Goal: Contribute content: Contribute content

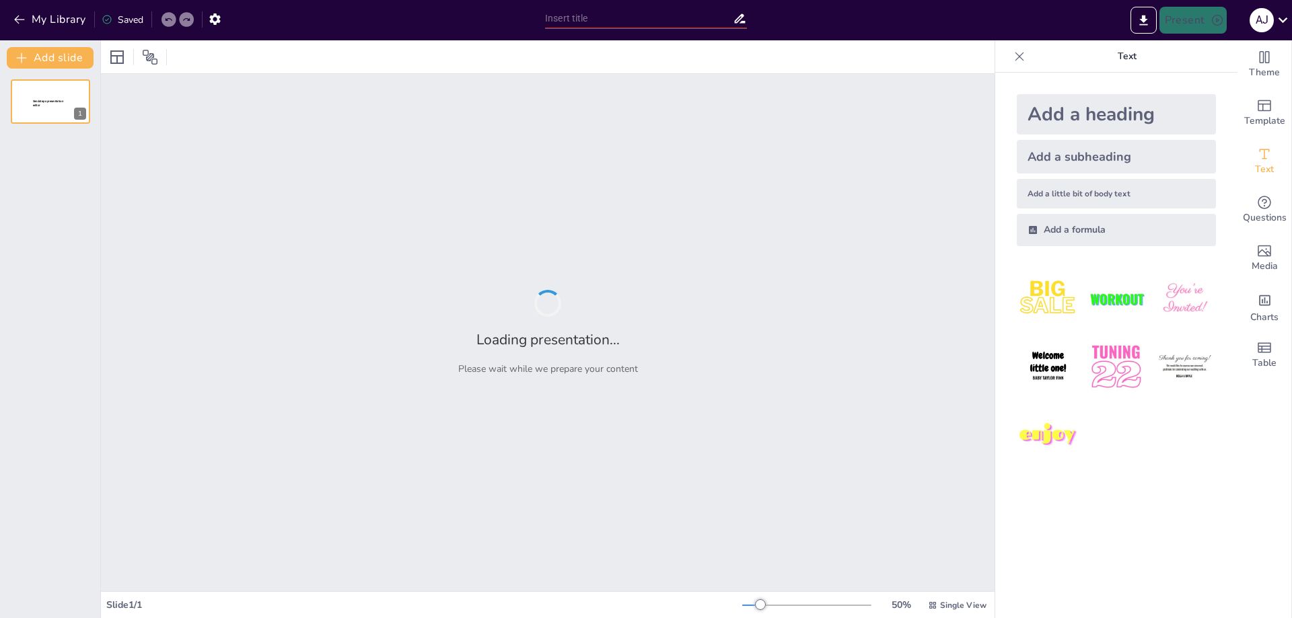
type input "New Sendsteps"
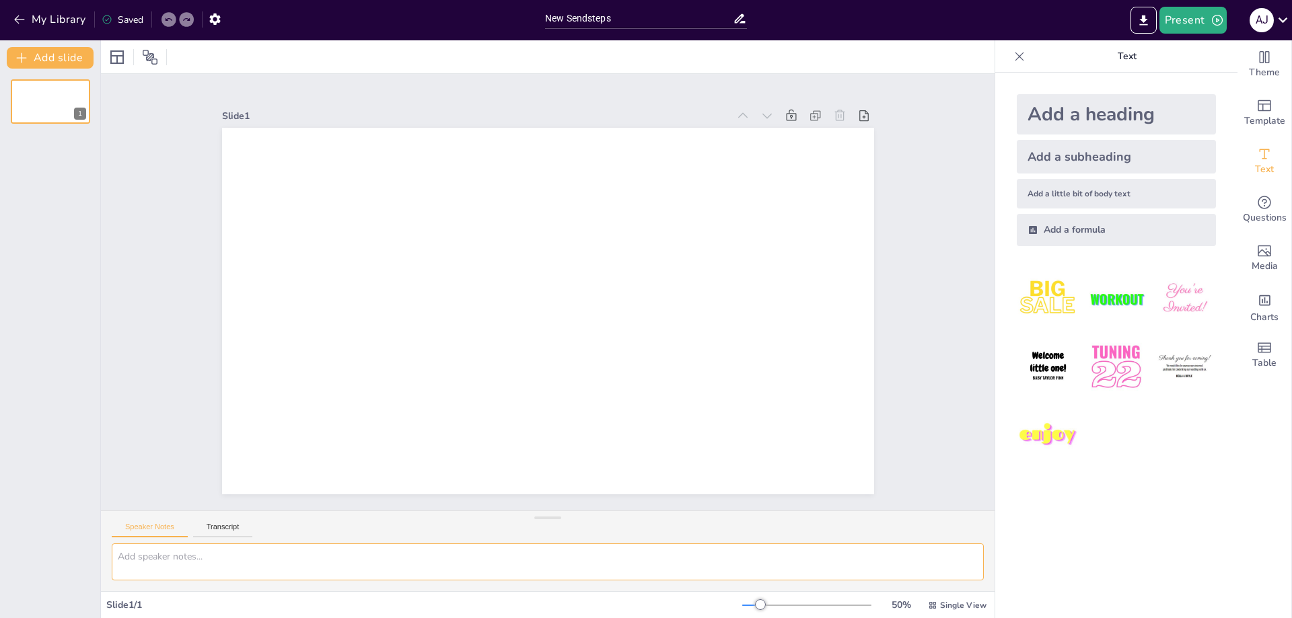
click at [174, 552] on textarea at bounding box center [548, 562] width 872 height 37
paste textarea "DISOLUCIÓN DE LA SOCIEDAD"
type textarea "DISOLUCIÓN DE LA SOCIEDAD"
drag, startPoint x: 269, startPoint y: 560, endPoint x: 81, endPoint y: 553, distance: 188.5
click at [81, 553] on div "Document fonts Popular fonts Lato Montserrat Open Sans [PERSON_NAME] Poppins Ra…" at bounding box center [646, 329] width 1292 height 578
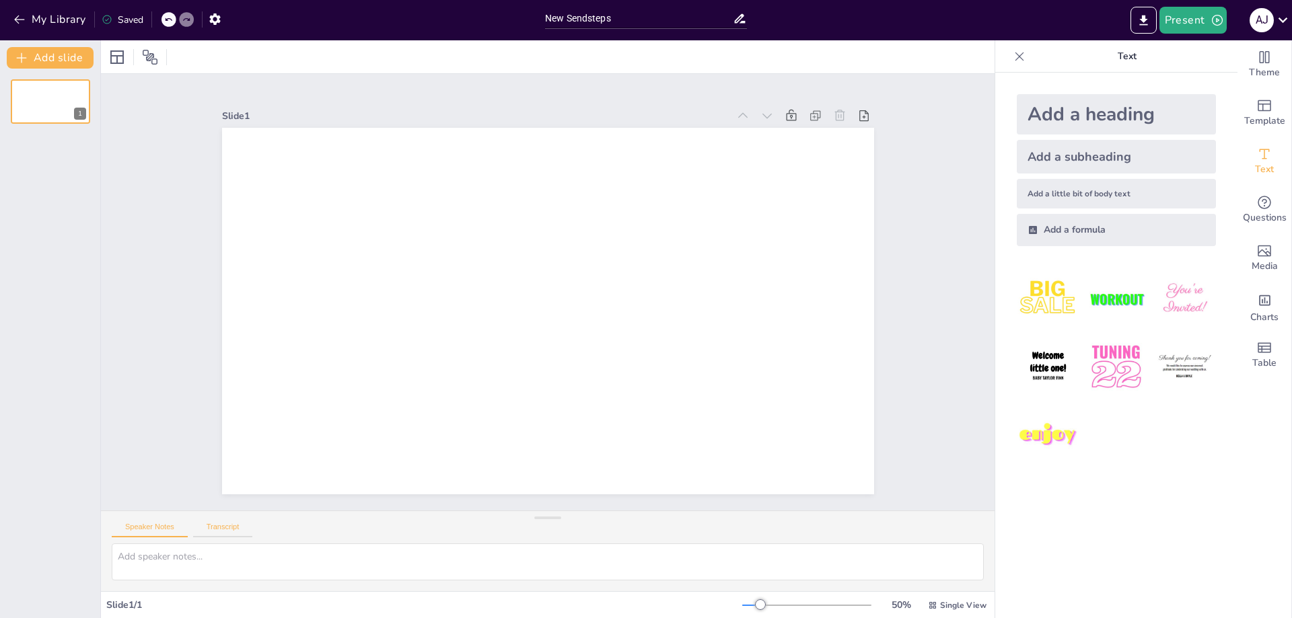
click at [225, 523] on button "Transcript" at bounding box center [223, 530] width 60 height 15
click at [194, 558] on textarea at bounding box center [548, 562] width 872 height 37
paste textarea "LOREMI DO SI AMETCONSEC AD EL SEDDOEIU Tem.8264.- In utlabore et dolorema: a) e…"
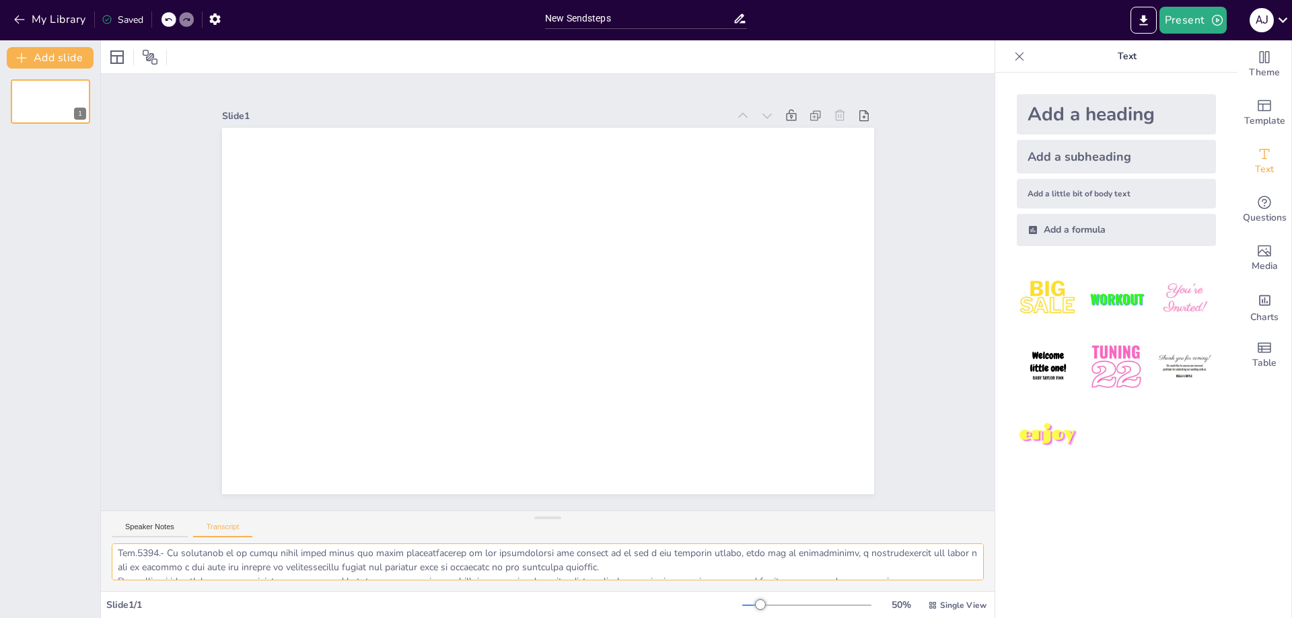
scroll to position [1261, 0]
type textarea "LOREMI DO SI AMETCONSEC AD EL SEDDOEIU Tem.8264.- In utlabore et dolorema: a) e…"
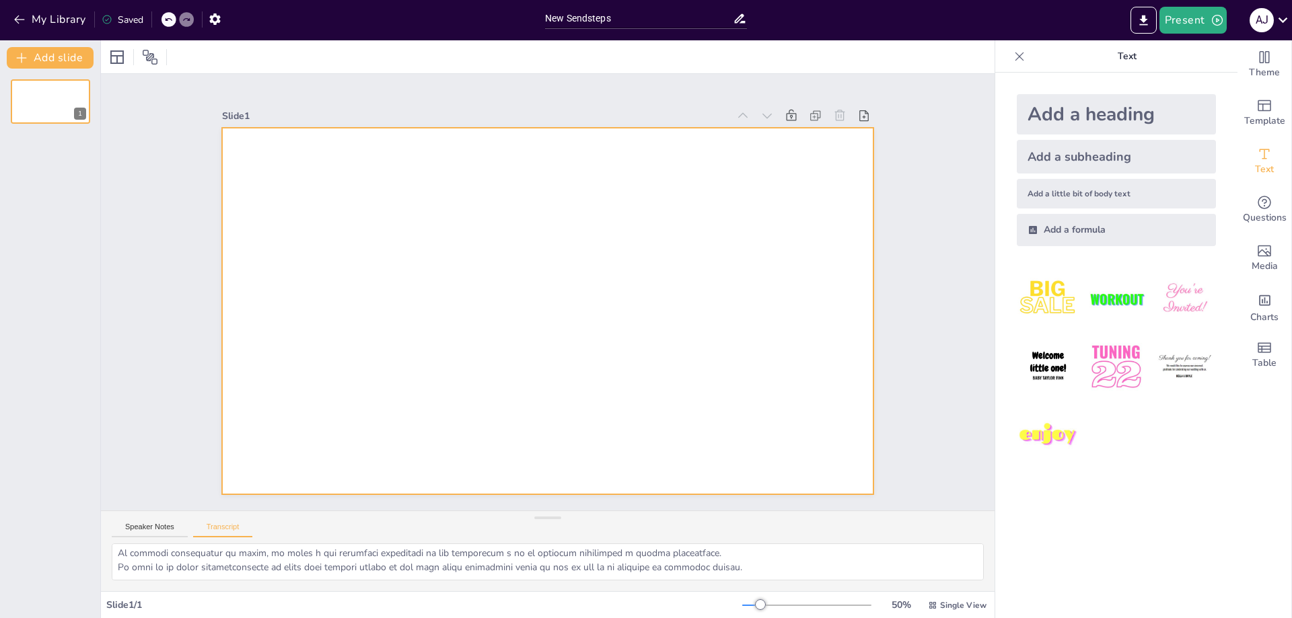
click at [409, 239] on div at bounding box center [531, 283] width 643 height 748
click at [198, 561] on textarea at bounding box center [548, 562] width 872 height 37
click at [135, 516] on div "Speaker Notes Transcript" at bounding box center [548, 527] width 894 height 32
click at [134, 523] on button "Speaker Notes" at bounding box center [150, 530] width 76 height 15
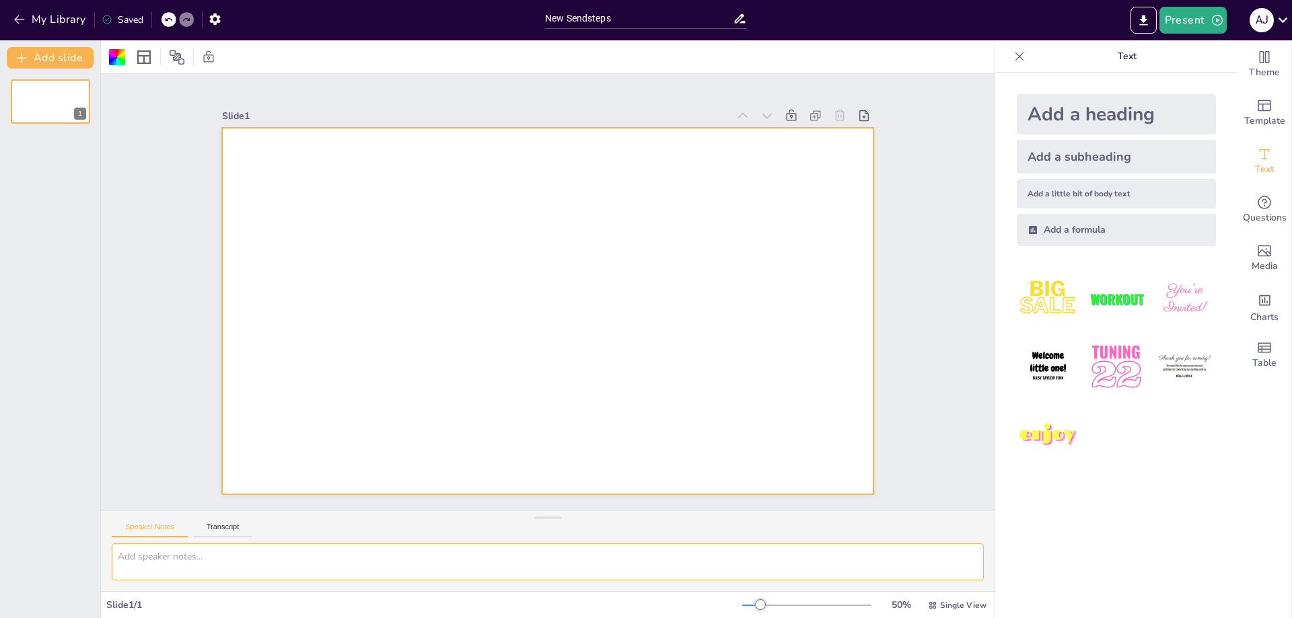
click at [215, 565] on textarea at bounding box center [548, 562] width 872 height 37
paste textarea "LOREMI DO SI AMETCONSEC AD EL SEDDOEIU Tem.8264.- In utlabore et dolorema: a) e…"
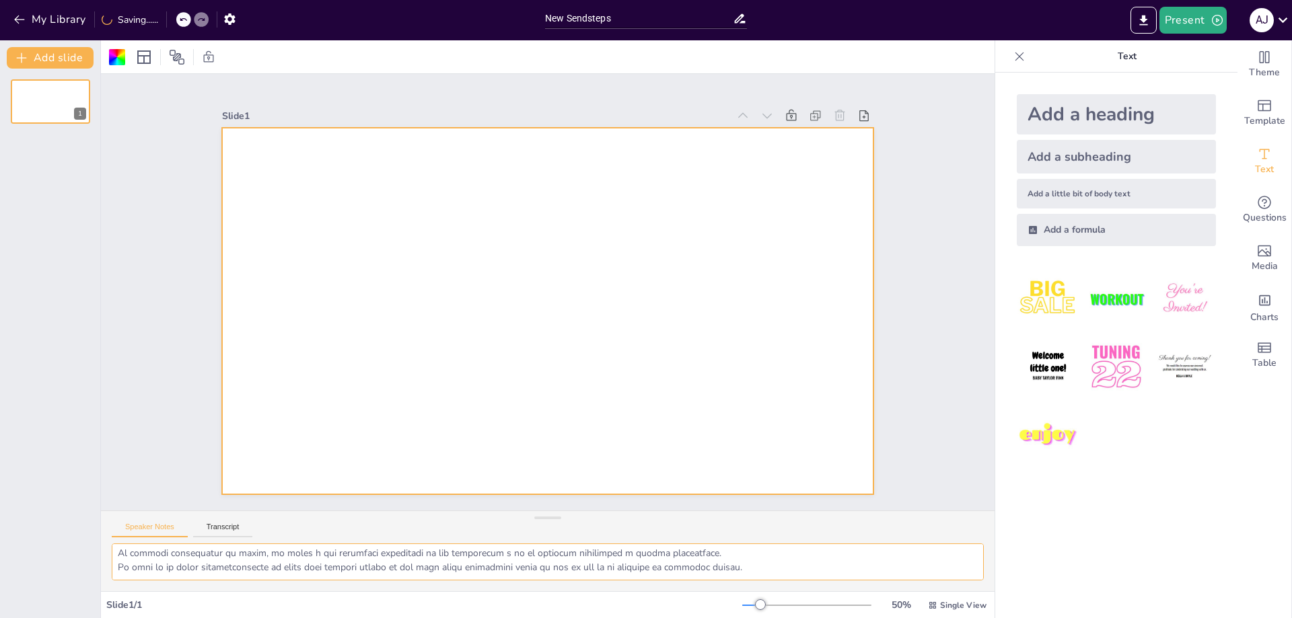
type textarea "LOREMI DO SI AMETCONSEC AD EL SEDDOEIU Tem.8264.- In utlabore et dolorema: a) e…"
click at [223, 530] on button "Transcript" at bounding box center [223, 530] width 60 height 15
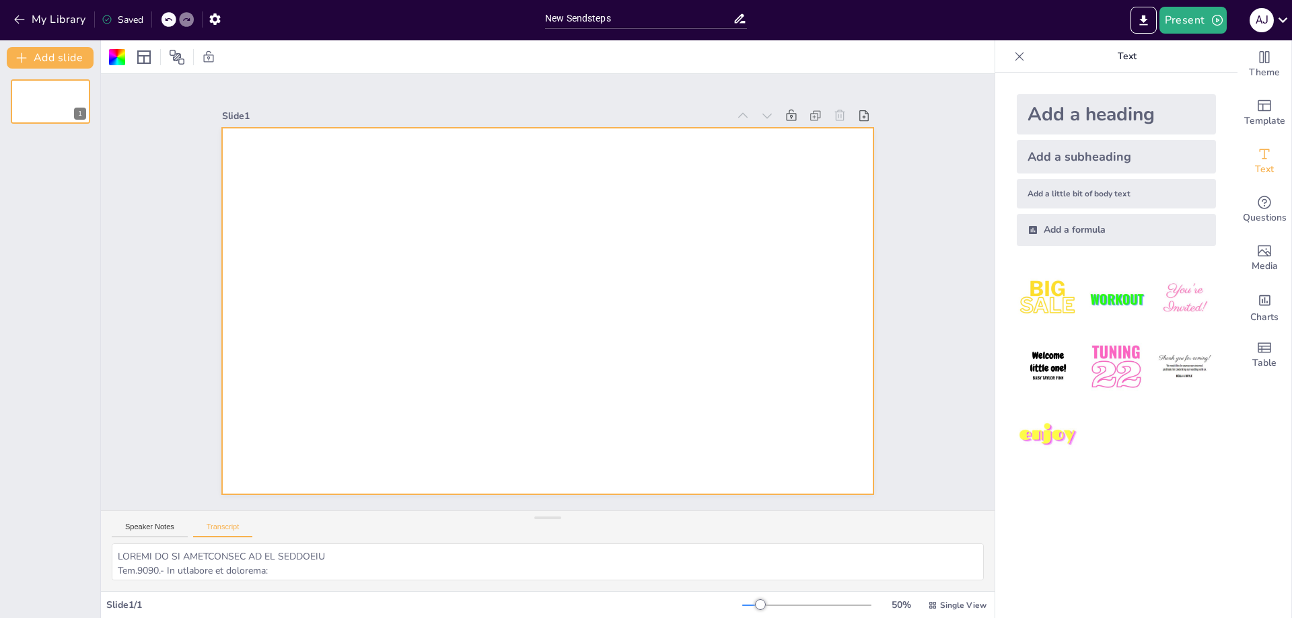
click at [150, 604] on div "Slide 1 / 1" at bounding box center [424, 605] width 636 height 13
click at [1079, 118] on div "Add a heading" at bounding box center [1116, 114] width 199 height 40
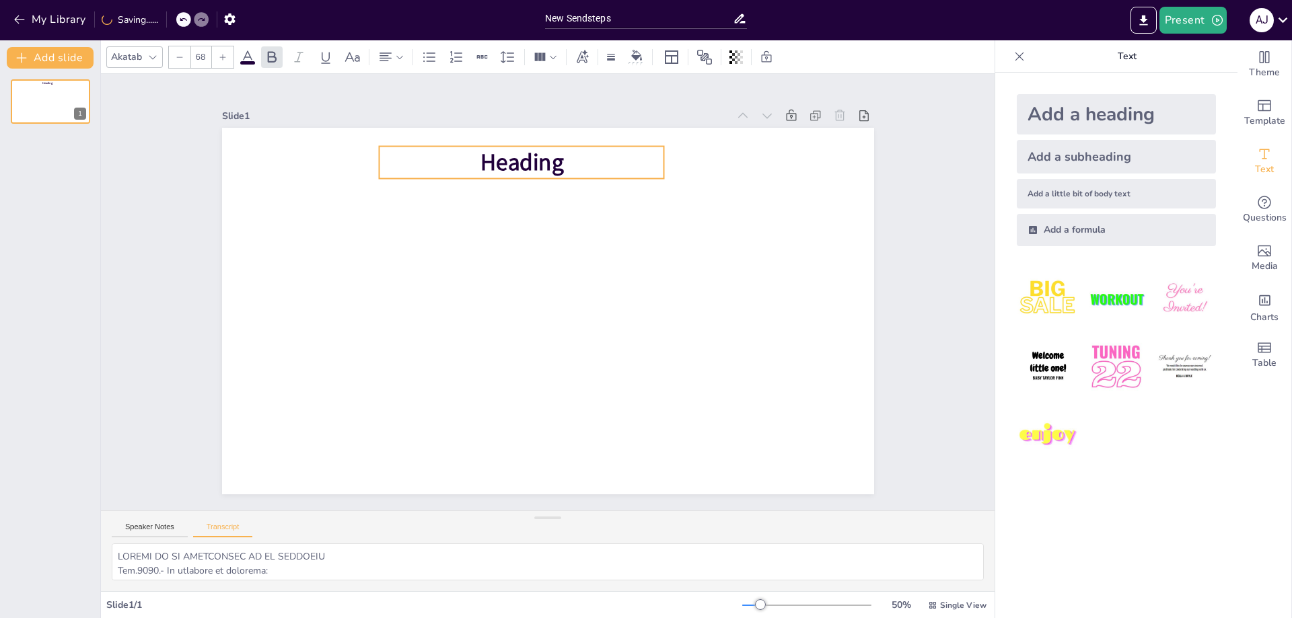
drag, startPoint x: 605, startPoint y: 297, endPoint x: 579, endPoint y: 148, distance: 151.0
click at [579, 365] on p "Heading" at bounding box center [532, 424] width 281 height 119
click at [1038, 297] on img at bounding box center [1048, 299] width 63 height 63
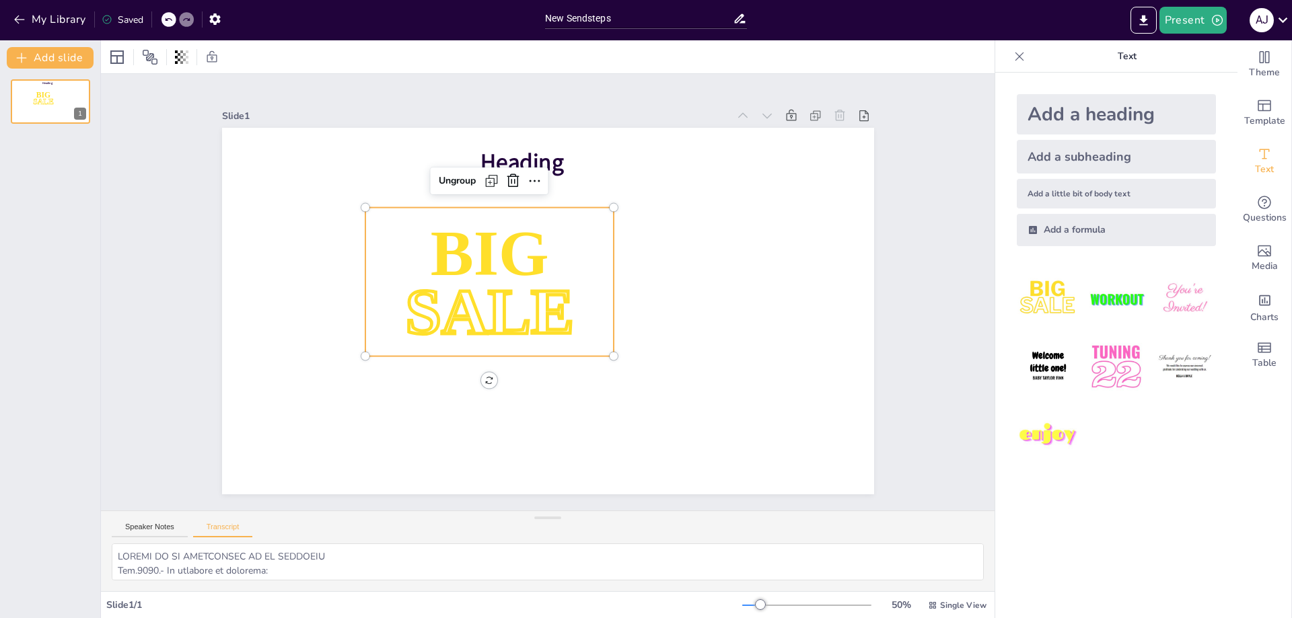
click at [1120, 301] on img at bounding box center [1116, 299] width 63 height 63
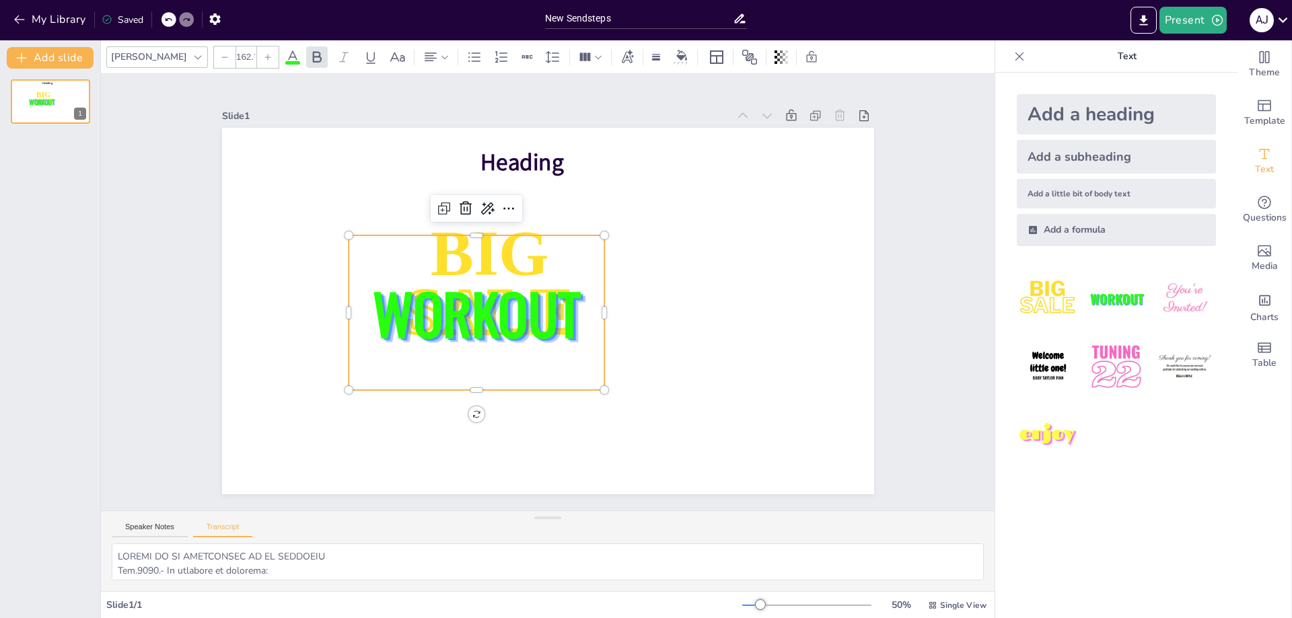
click at [1194, 298] on img at bounding box center [1184, 299] width 63 height 63
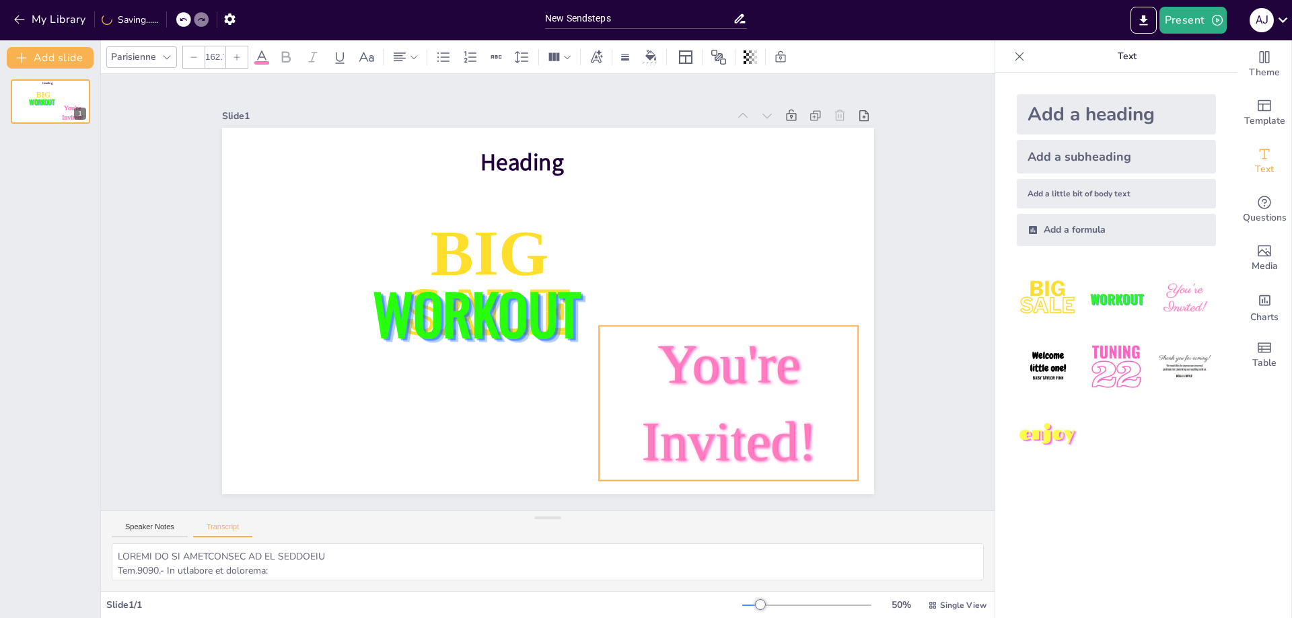
drag, startPoint x: 573, startPoint y: 312, endPoint x: 825, endPoint y: 425, distance: 276.7
click at [756, 425] on p "You're Invited!" at bounding box center [608, 495] width 296 height 289
click at [1038, 431] on img at bounding box center [1048, 435] width 63 height 63
type input "162.7"
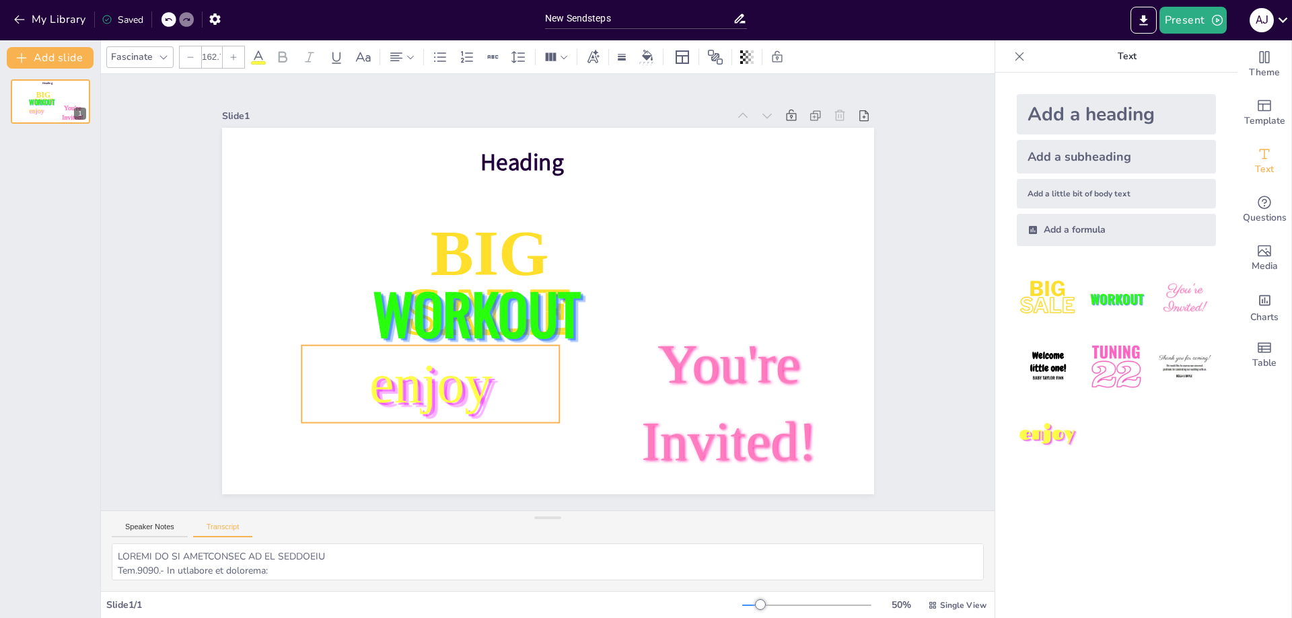
drag, startPoint x: 581, startPoint y: 252, endPoint x: 518, endPoint y: 380, distance: 142.3
click at [495, 304] on p "enjoy" at bounding box center [455, 175] width 77 height 258
click at [397, 352] on p "enjoy" at bounding box center [406, 348] width 270 height 153
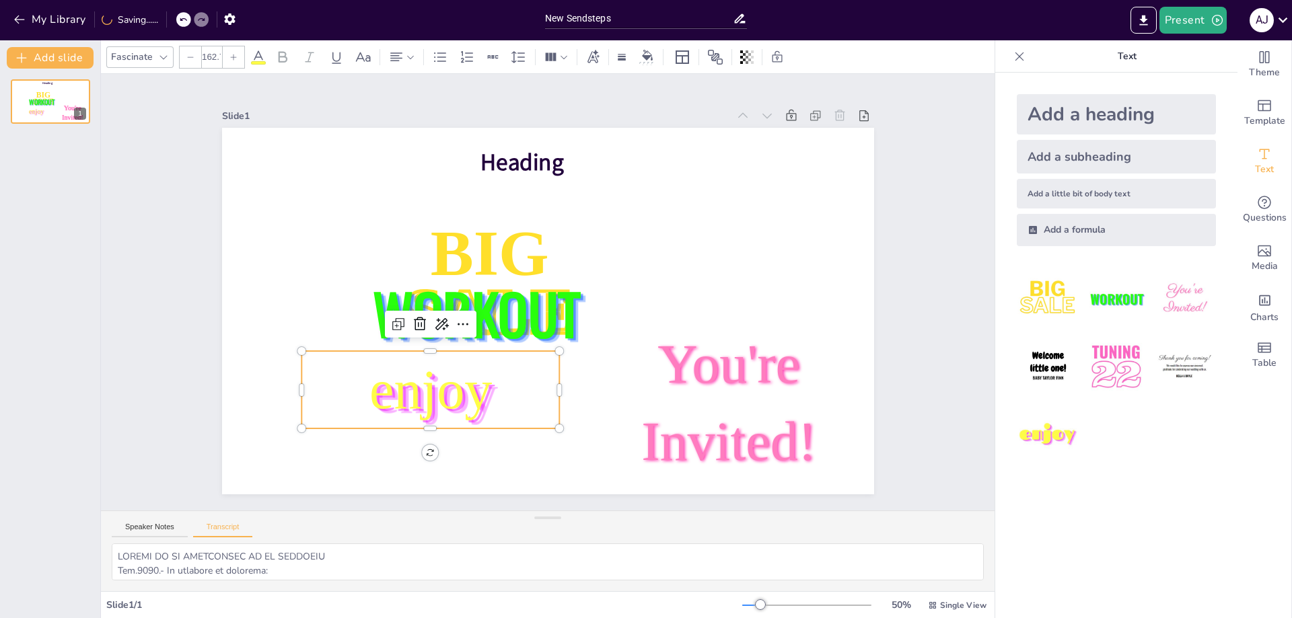
click at [402, 359] on span "enjoy" at bounding box center [421, 376] width 129 height 73
click at [402, 359] on span "enjoy" at bounding box center [413, 362] width 133 height 85
click at [372, 379] on span "enjoy" at bounding box center [393, 321] width 137 height 114
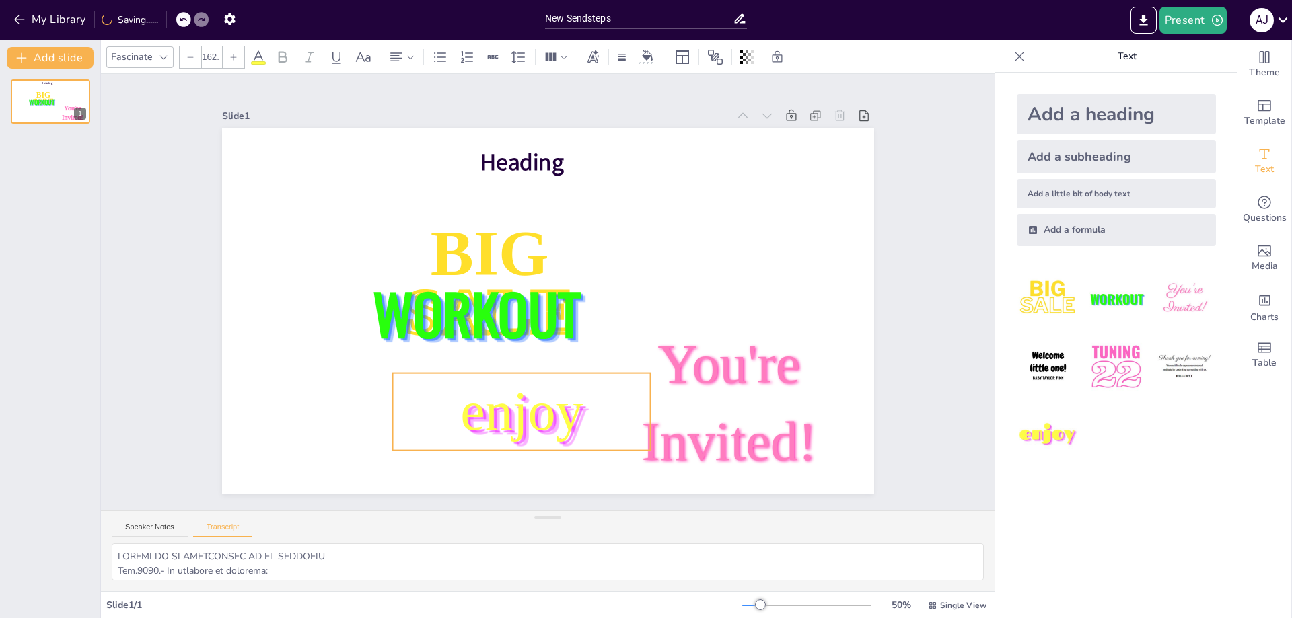
drag, startPoint x: 363, startPoint y: 391, endPoint x: 456, endPoint y: 408, distance: 94.4
click at [456, 408] on span "enjoy" at bounding box center [509, 407] width 129 height 73
click at [461, 408] on span "enjoy" at bounding box center [485, 398] width 135 height 96
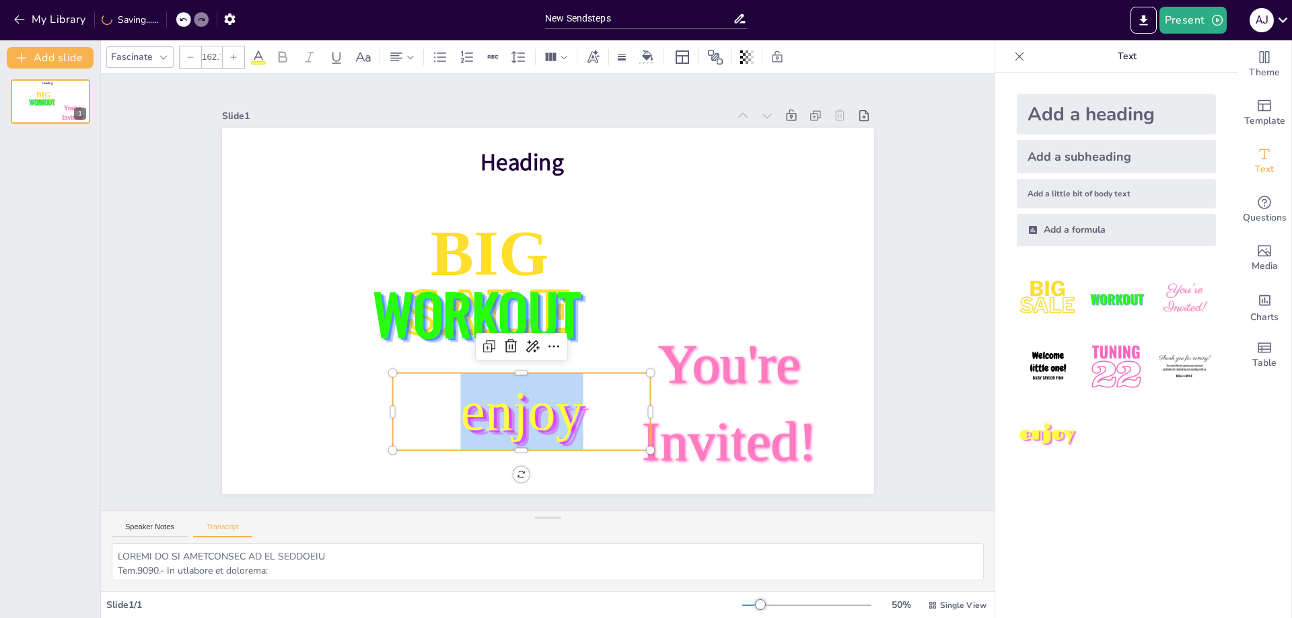
click at [461, 408] on span "enjoy" at bounding box center [509, 407] width 129 height 73
click at [459, 327] on span "enjoy" at bounding box center [428, 266] width 61 height 122
click at [211, 484] on div "Slide 1 Heading BIG SALE WORKOUT You're Invited! enjoy" at bounding box center [547, 292] width 795 height 547
